Goal: Information Seeking & Learning: Learn about a topic

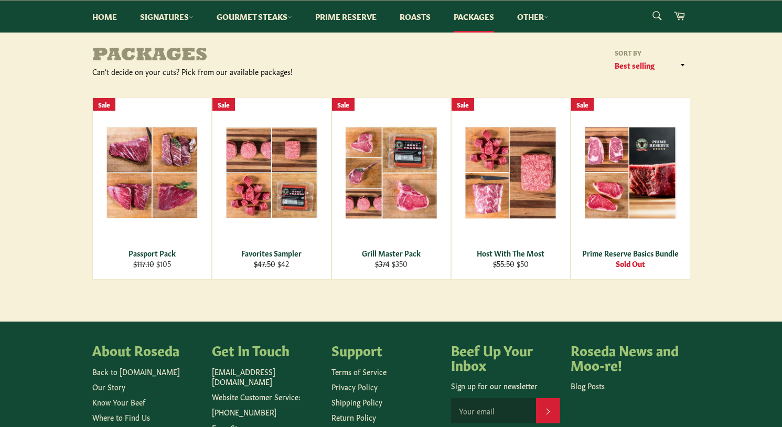
scroll to position [89, 0]
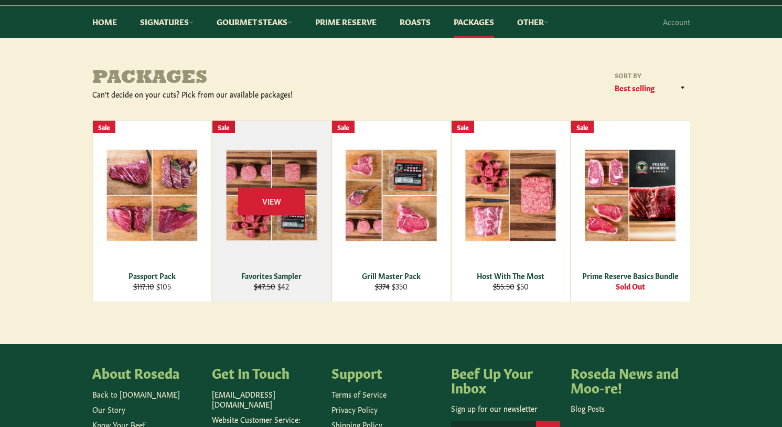
click at [276, 242] on div "View" at bounding box center [271, 211] width 119 height 181
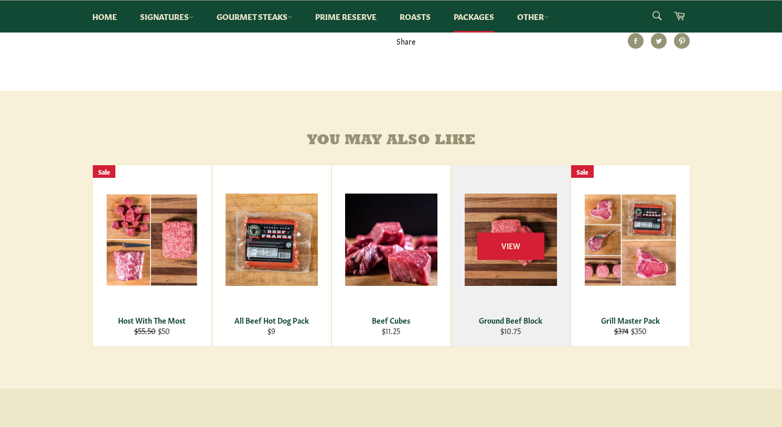
scroll to position [400, 0]
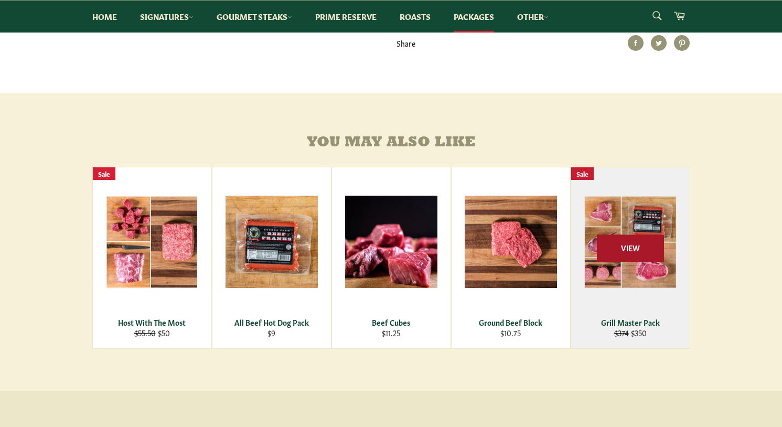
click at [651, 284] on div "View" at bounding box center [630, 257] width 119 height 181
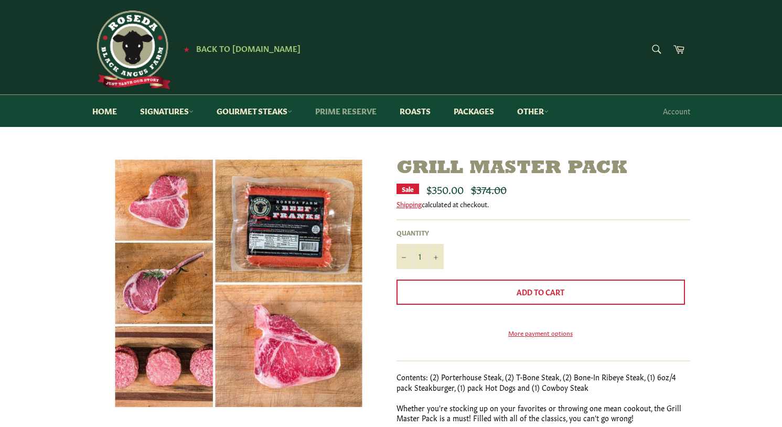
click at [341, 113] on link "Prime Reserve" at bounding box center [346, 111] width 82 height 32
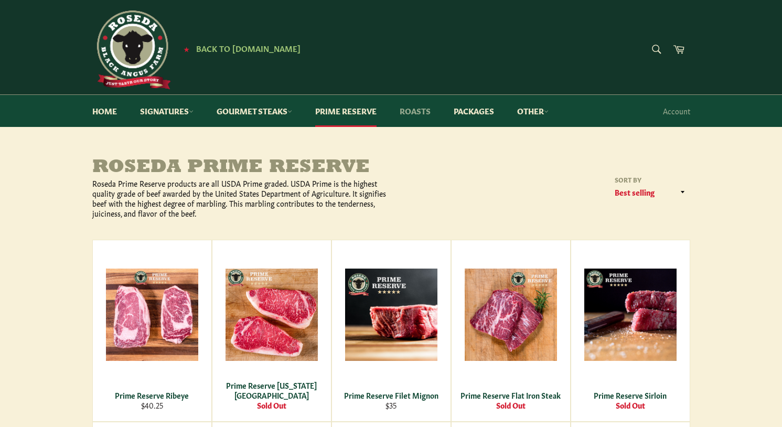
click at [426, 111] on link "Roasts" at bounding box center [415, 111] width 52 height 32
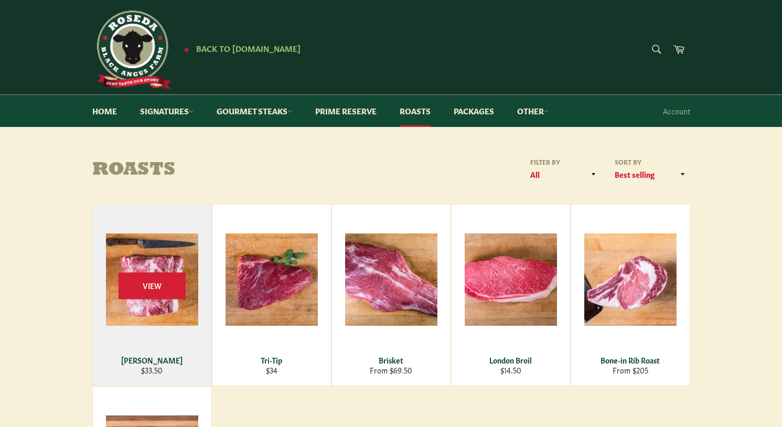
click at [128, 279] on span "View" at bounding box center [152, 285] width 67 height 27
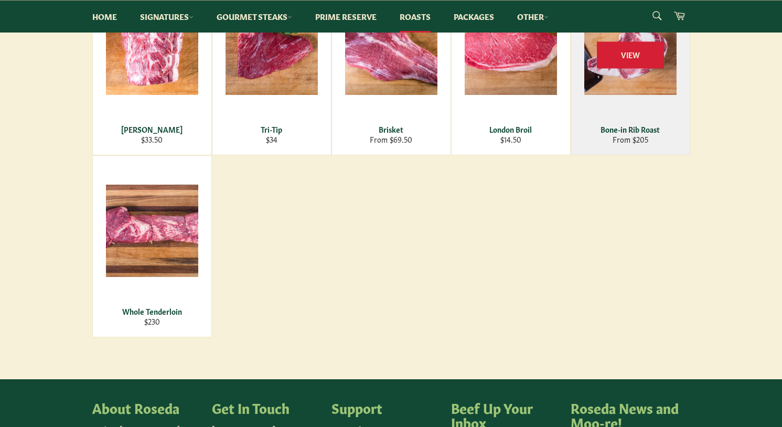
scroll to position [231, 0]
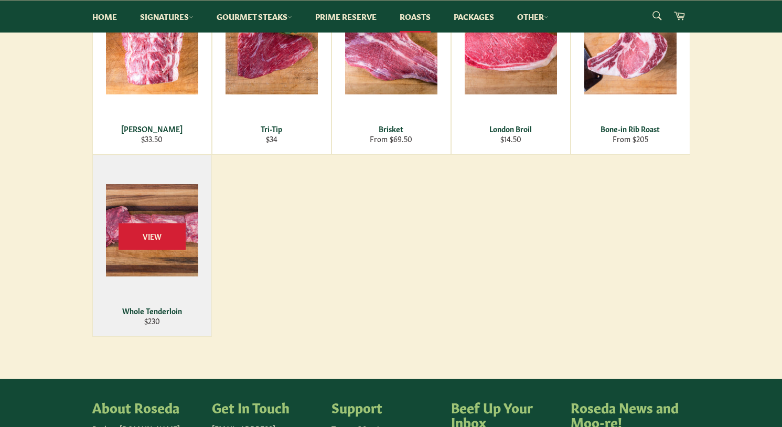
click at [175, 220] on div "View" at bounding box center [152, 245] width 119 height 181
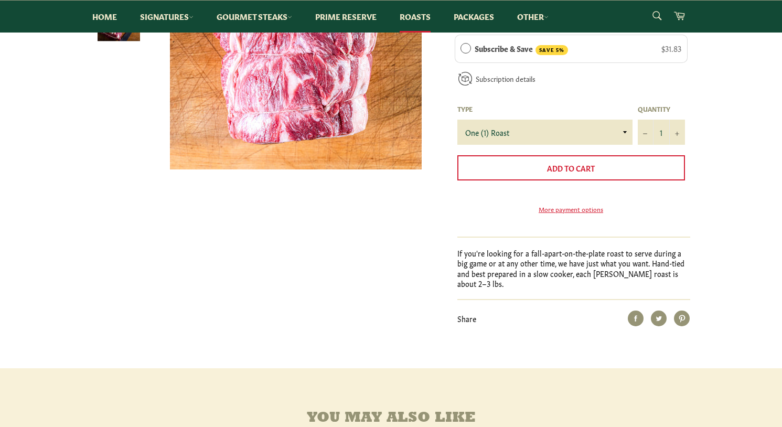
scroll to position [244, 0]
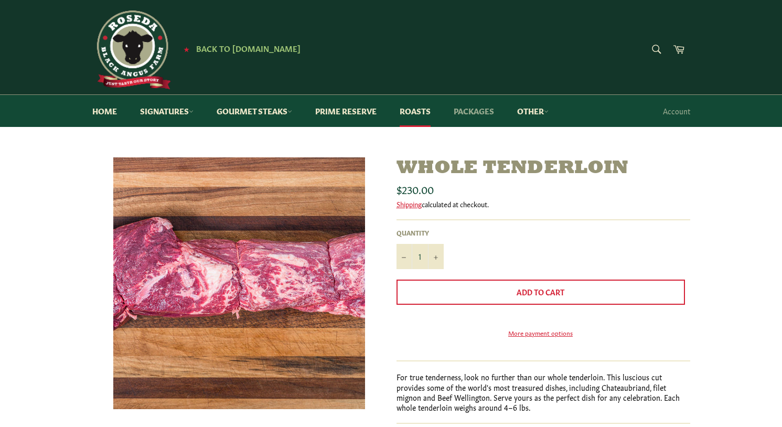
click at [502, 112] on link "Packages" at bounding box center [473, 111] width 61 height 32
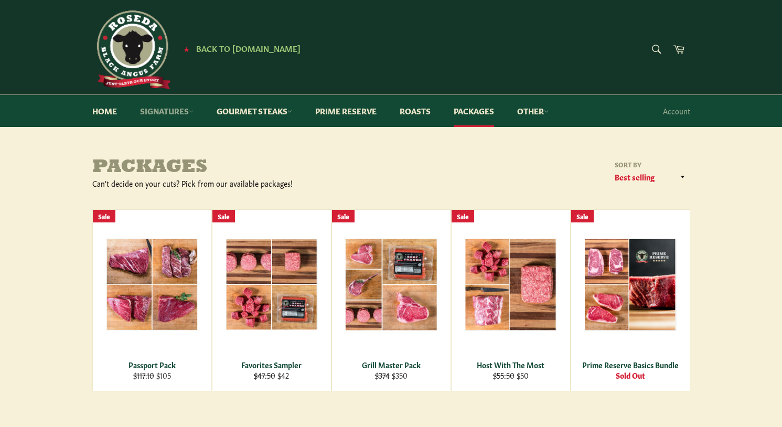
click at [193, 115] on link "Signatures" at bounding box center [167, 111] width 74 height 32
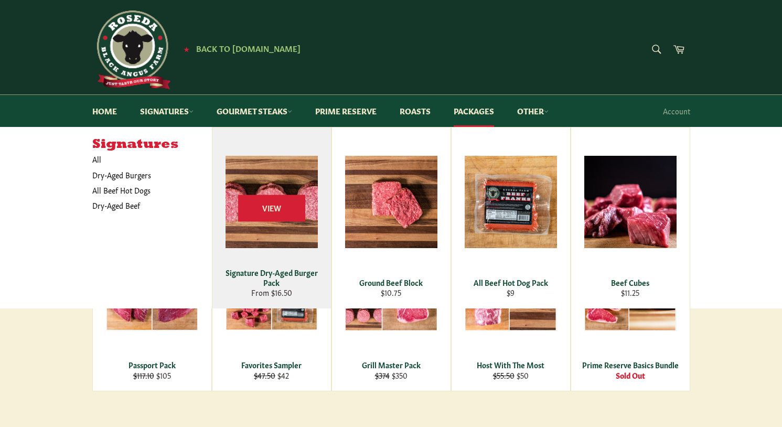
click at [256, 275] on div "Signature Dry-Aged Burger Pack" at bounding box center [271, 278] width 105 height 20
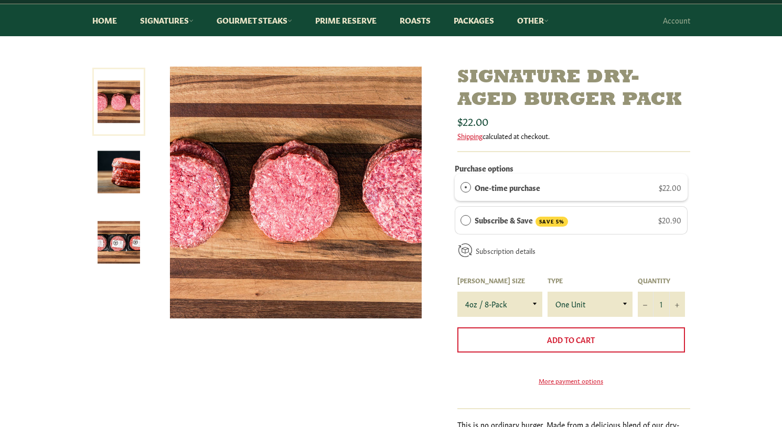
scroll to position [91, 0]
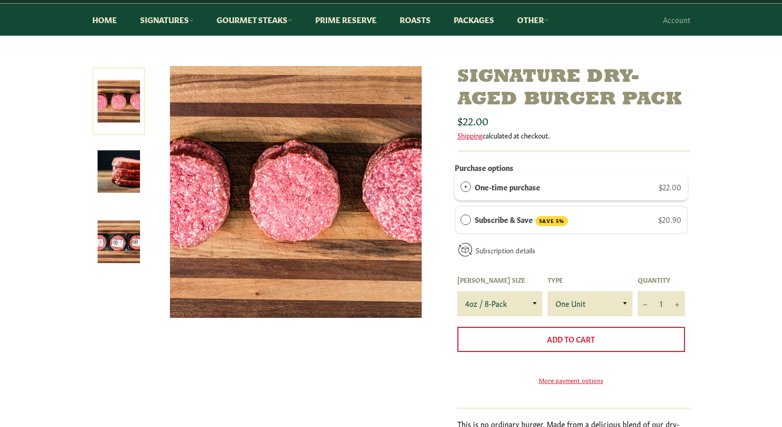
click at [105, 157] on img at bounding box center [119, 172] width 42 height 42
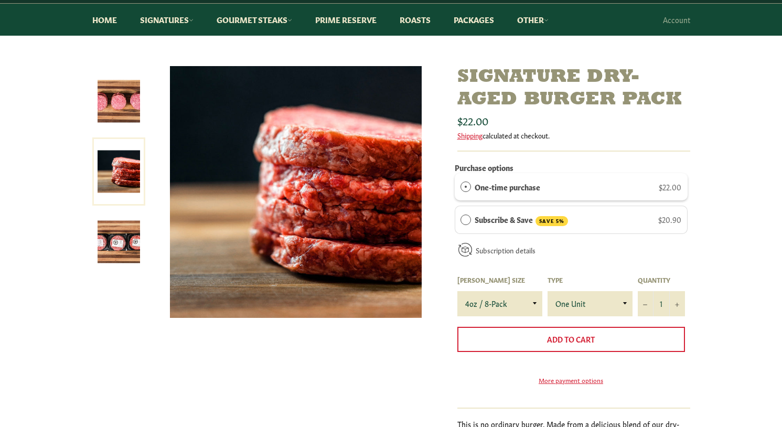
click at [125, 219] on link at bounding box center [118, 242] width 53 height 68
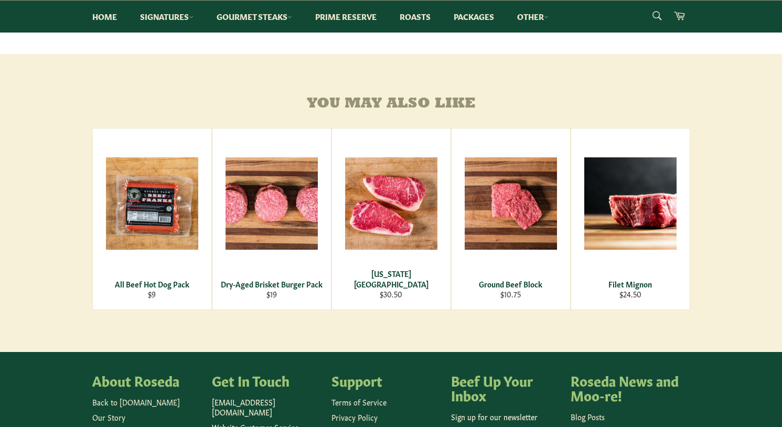
scroll to position [577, 0]
